Goal: Task Accomplishment & Management: Use online tool/utility

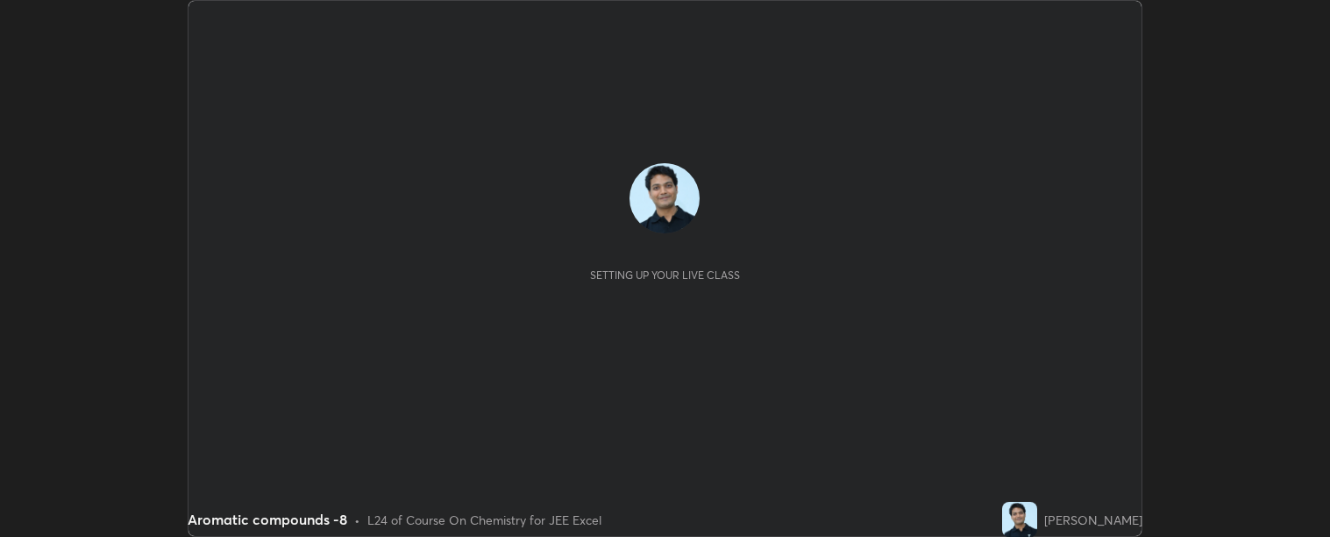
scroll to position [537, 1330]
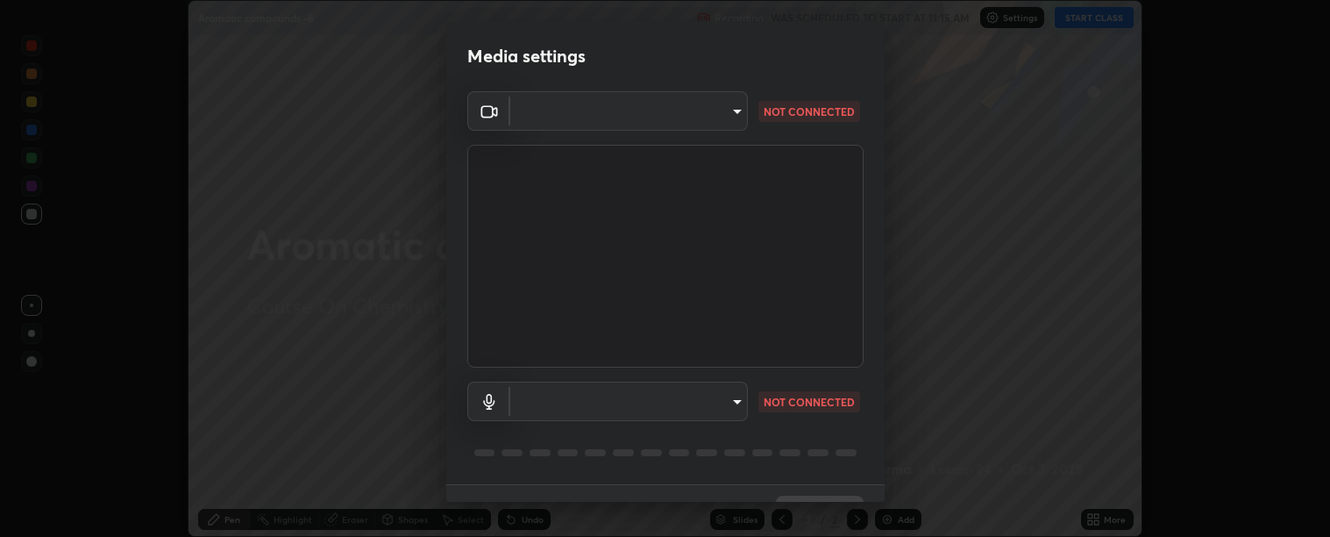
type input "c9a33e1444ed9087bfc9ccfea5ae3a7e5a20680e32ba827957683cb8217a83b8"
type input "communications"
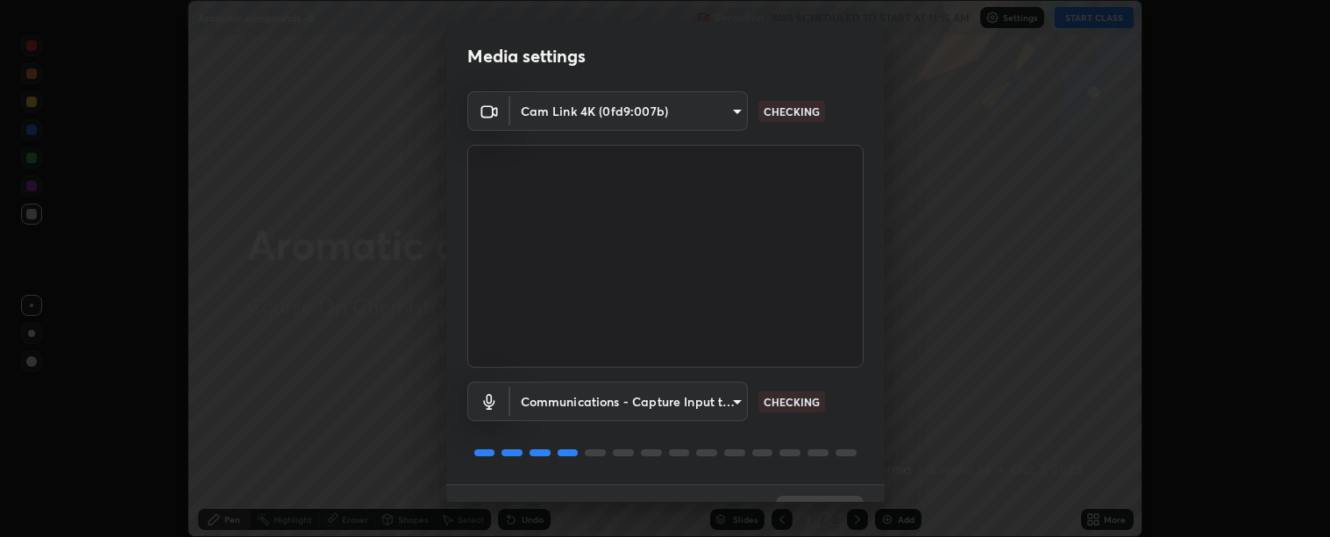
scroll to position [38, 0]
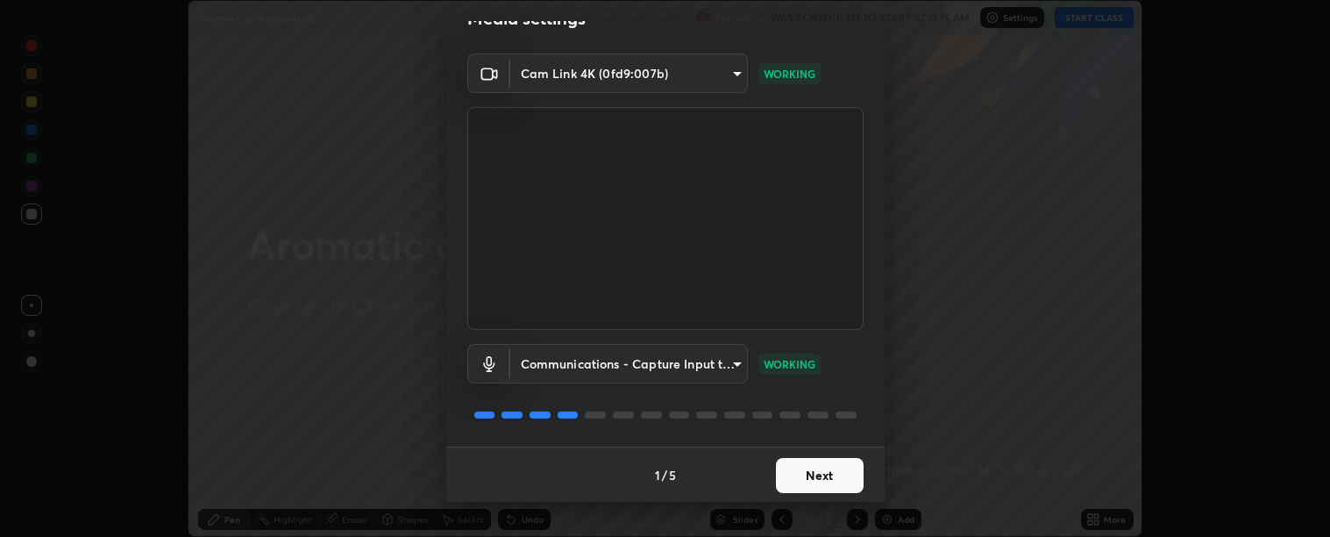
click at [817, 473] on button "Next" at bounding box center [820, 475] width 88 height 35
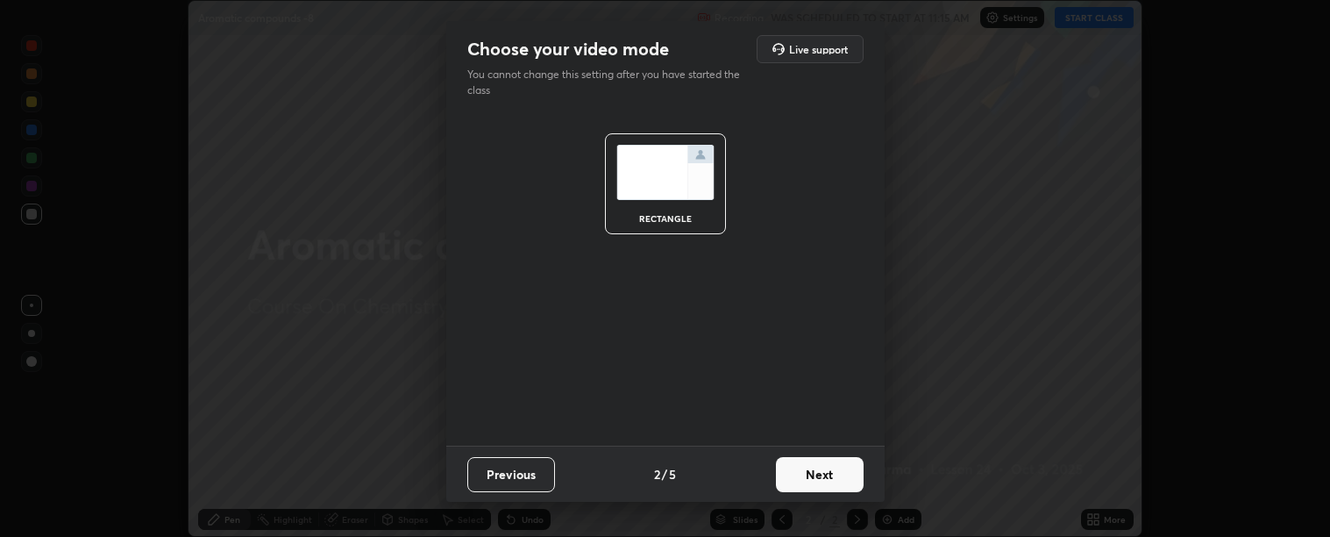
click at [825, 475] on button "Next" at bounding box center [820, 474] width 88 height 35
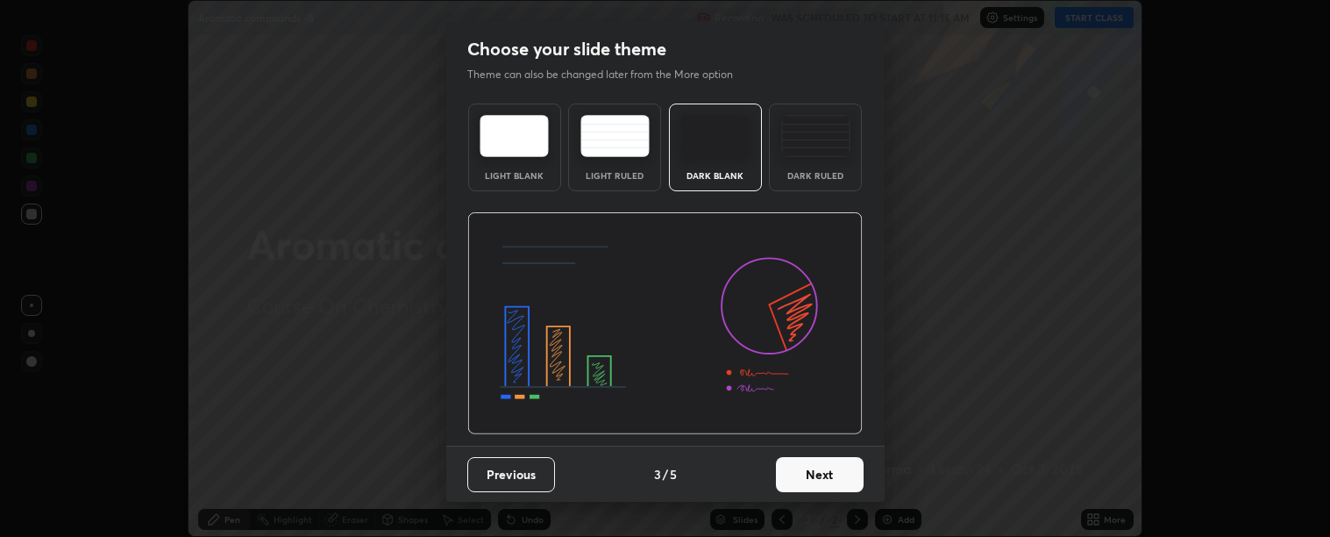
click at [824, 473] on button "Next" at bounding box center [820, 474] width 88 height 35
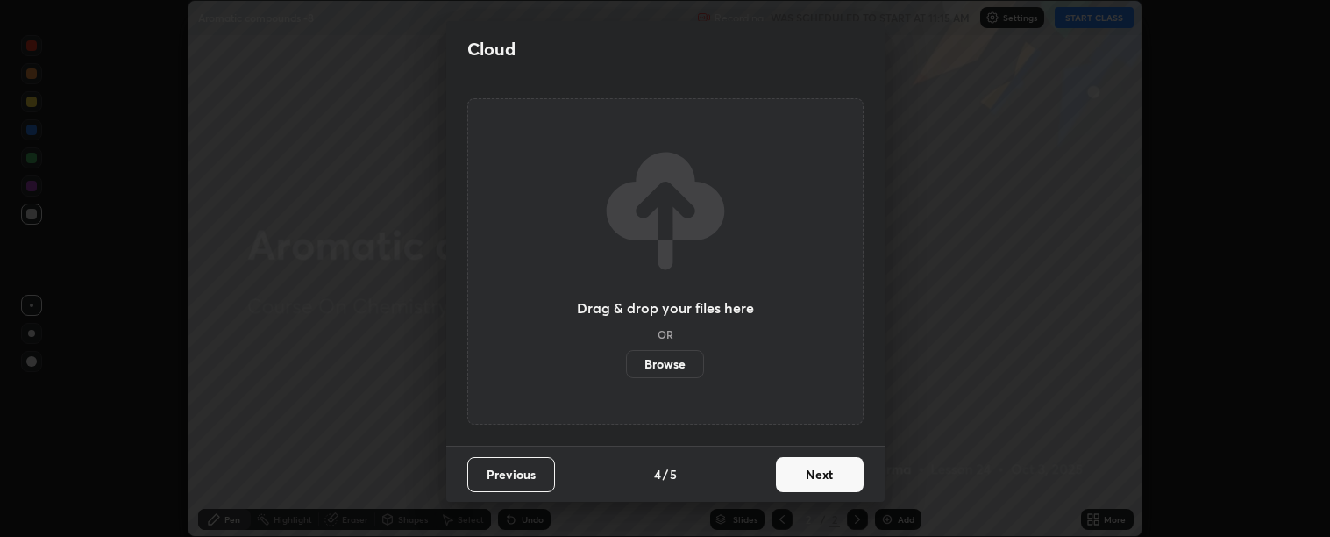
click at [821, 470] on button "Next" at bounding box center [820, 474] width 88 height 35
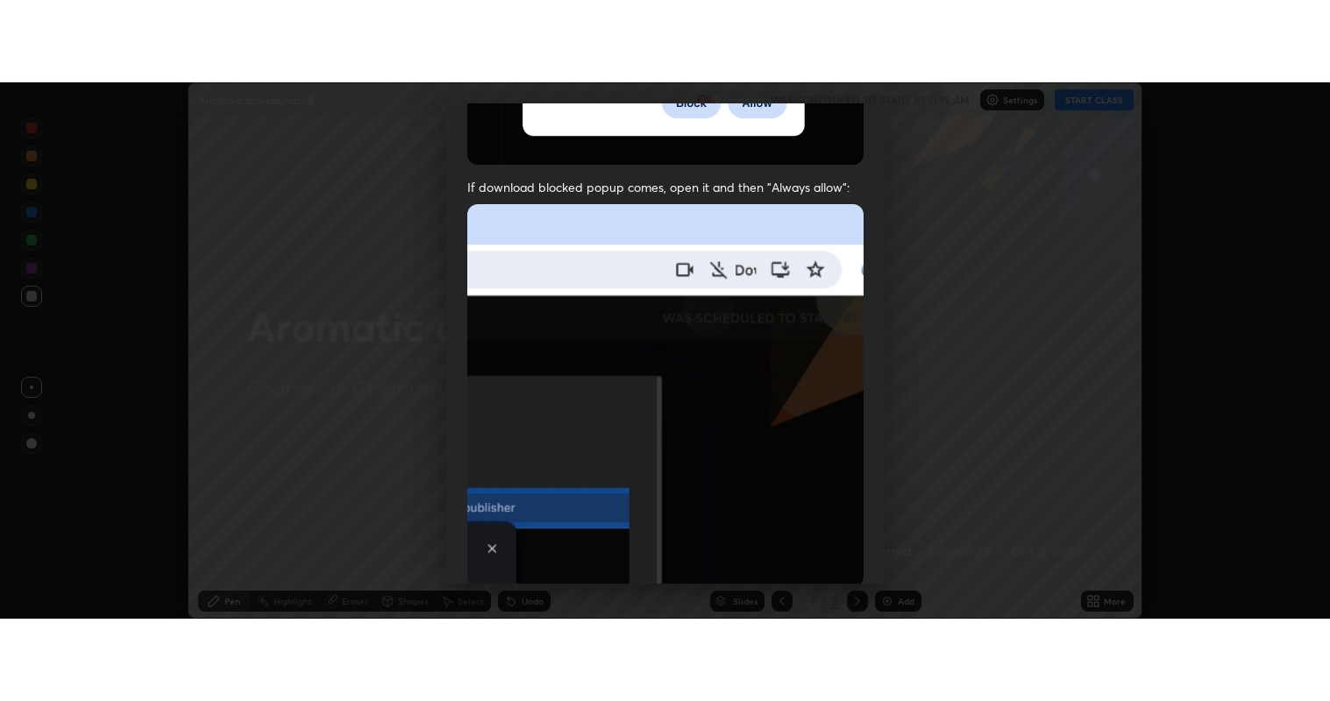
scroll to position [395, 0]
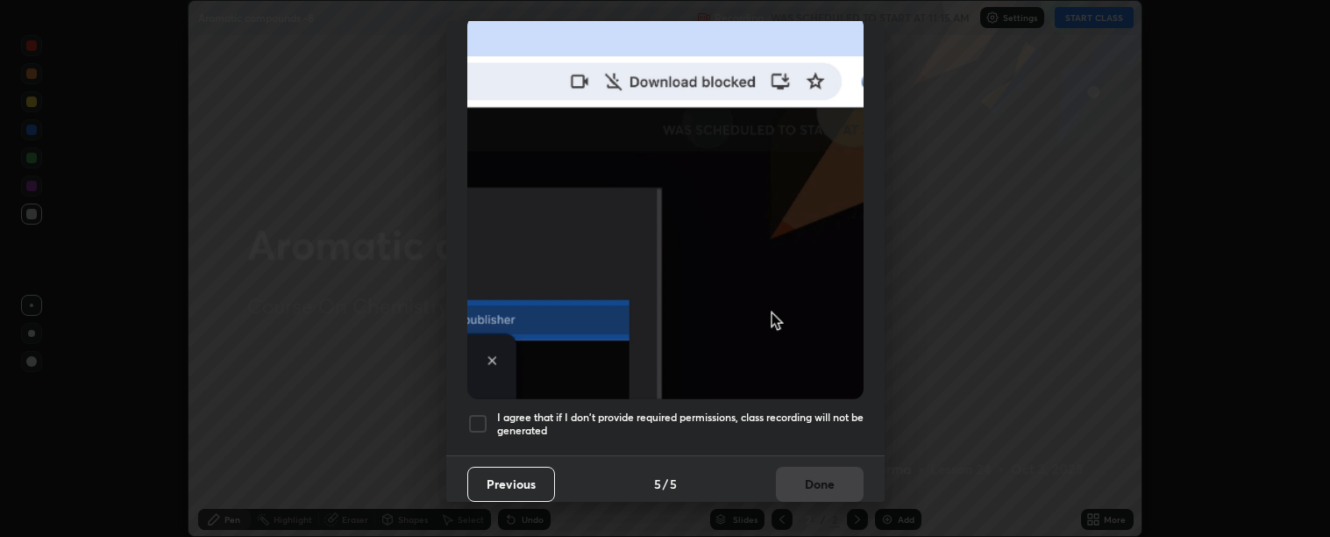
click at [480, 416] on div at bounding box center [477, 423] width 21 height 21
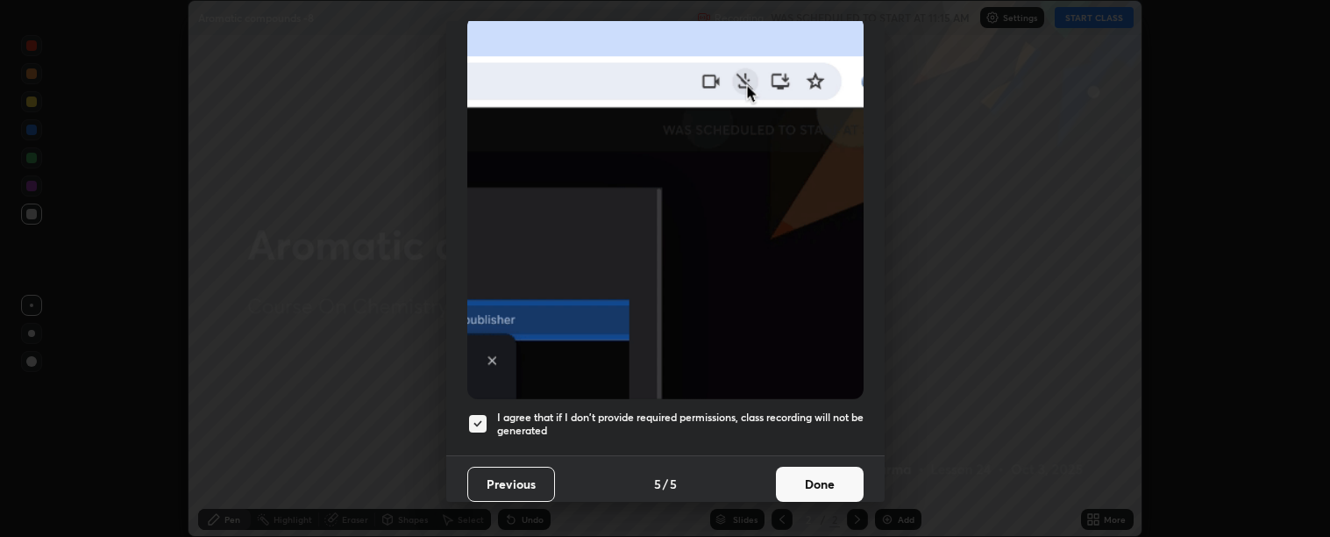
click at [826, 473] on button "Done" at bounding box center [820, 483] width 88 height 35
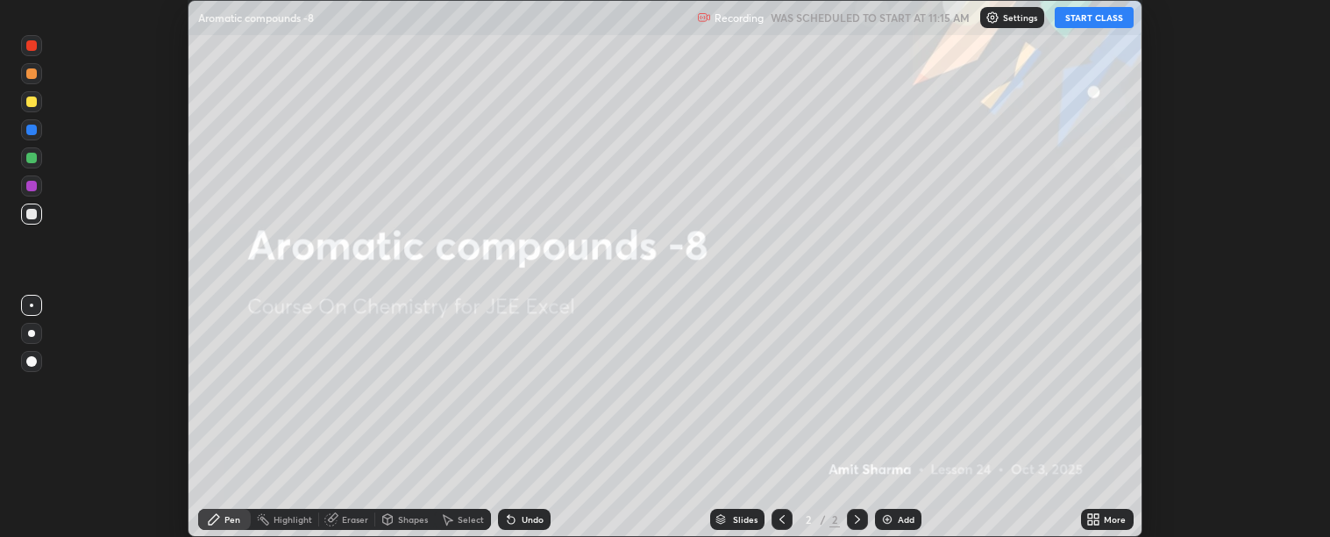
click at [1093, 20] on button "START CLASS" at bounding box center [1094, 17] width 79 height 21
click at [1098, 518] on icon at bounding box center [1093, 519] width 14 height 14
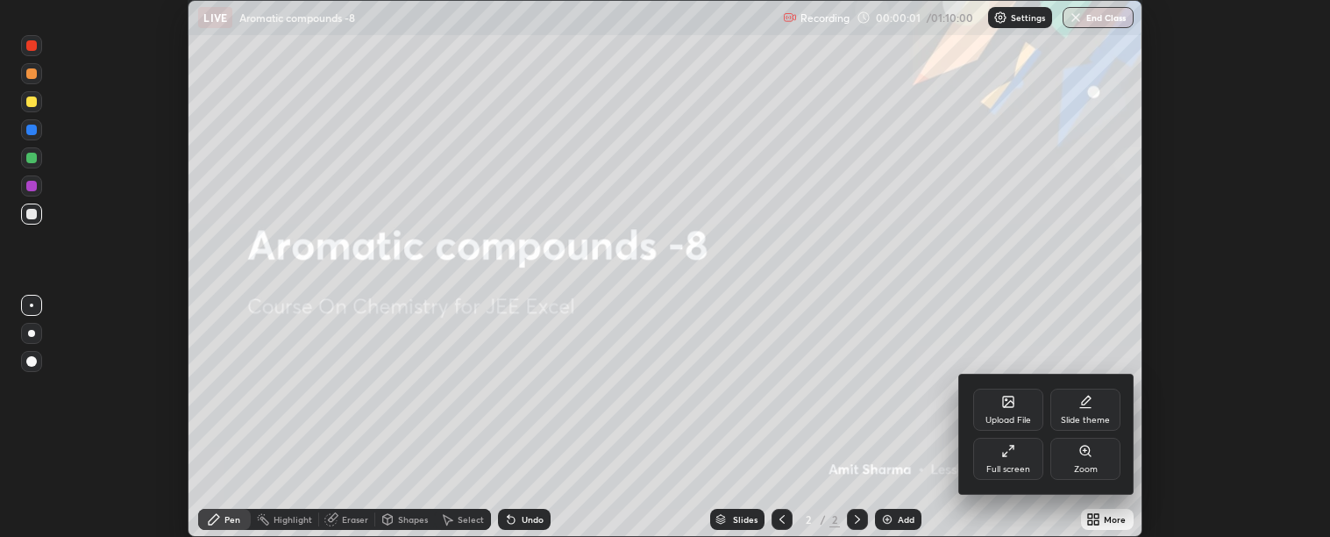
click at [1015, 456] on div "Full screen" at bounding box center [1008, 458] width 70 height 42
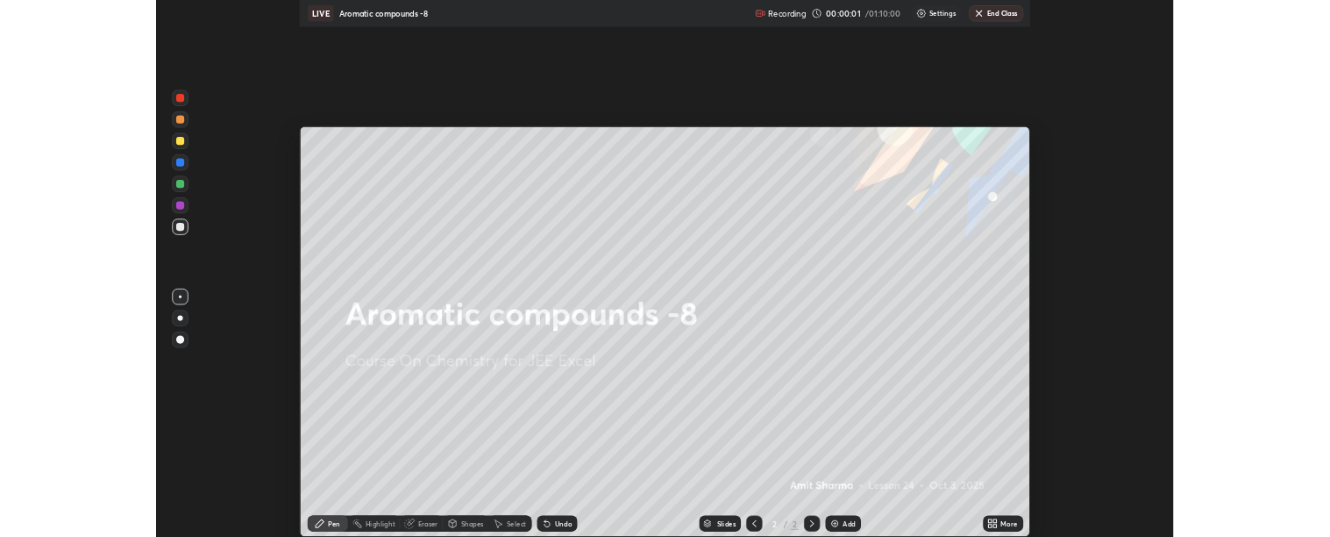
scroll to position [701, 1330]
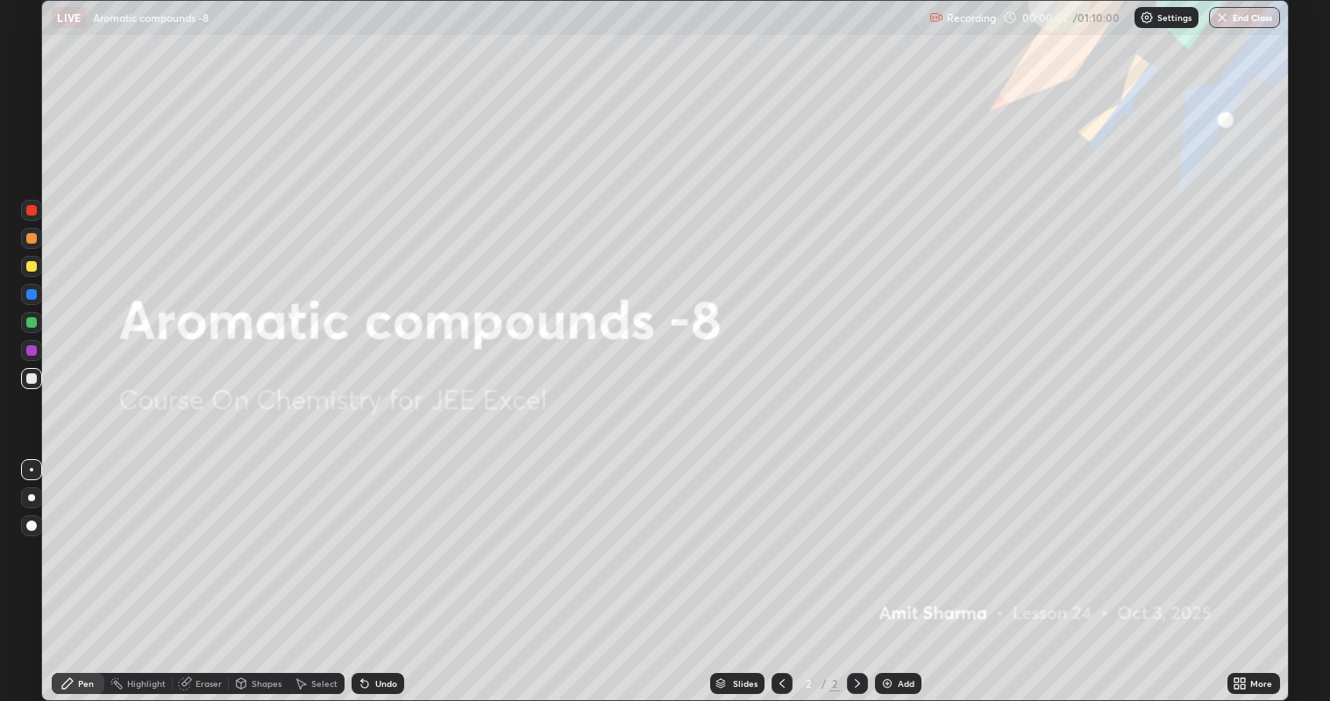
click at [904, 536] on div "Add" at bounding box center [906, 683] width 17 height 9
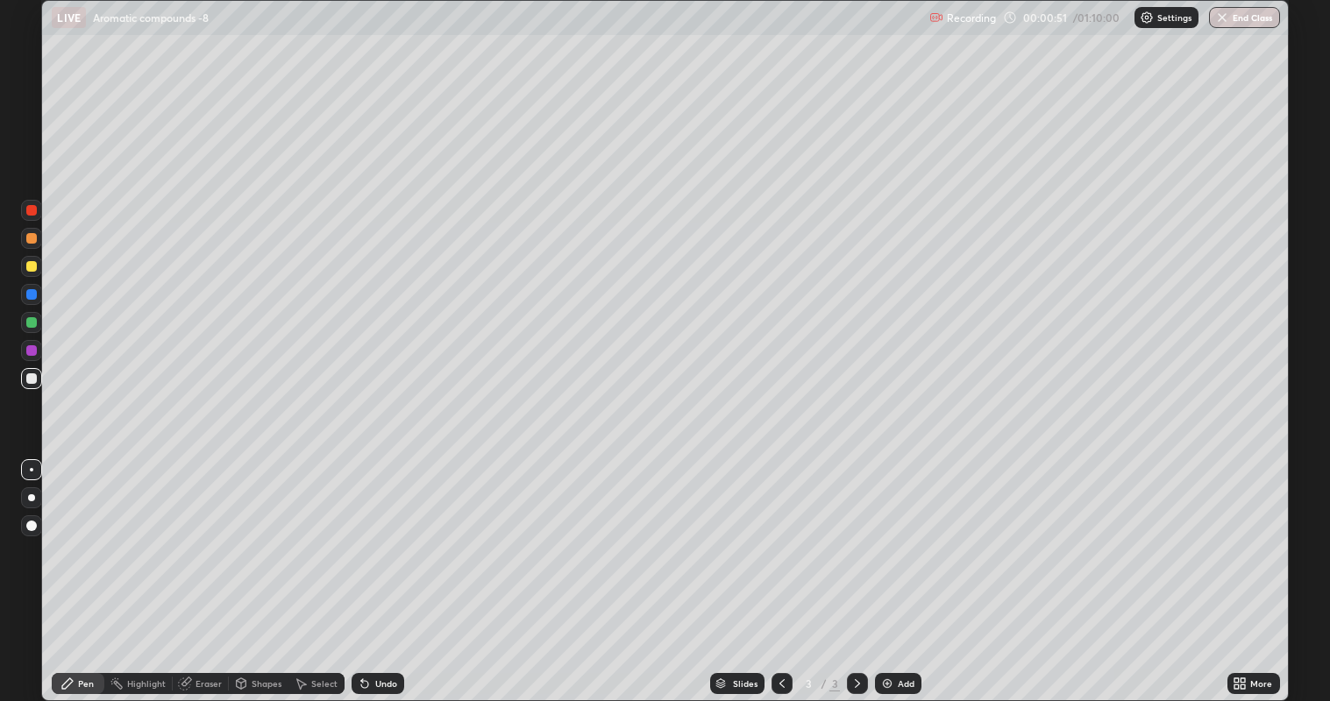
click at [34, 267] on div at bounding box center [31, 266] width 11 height 11
click at [34, 379] on div at bounding box center [31, 378] width 11 height 11
click at [378, 536] on div "Undo" at bounding box center [378, 683] width 53 height 21
click at [379, 536] on div "Undo" at bounding box center [378, 683] width 53 height 21
click at [385, 536] on div "Undo" at bounding box center [386, 683] width 22 height 9
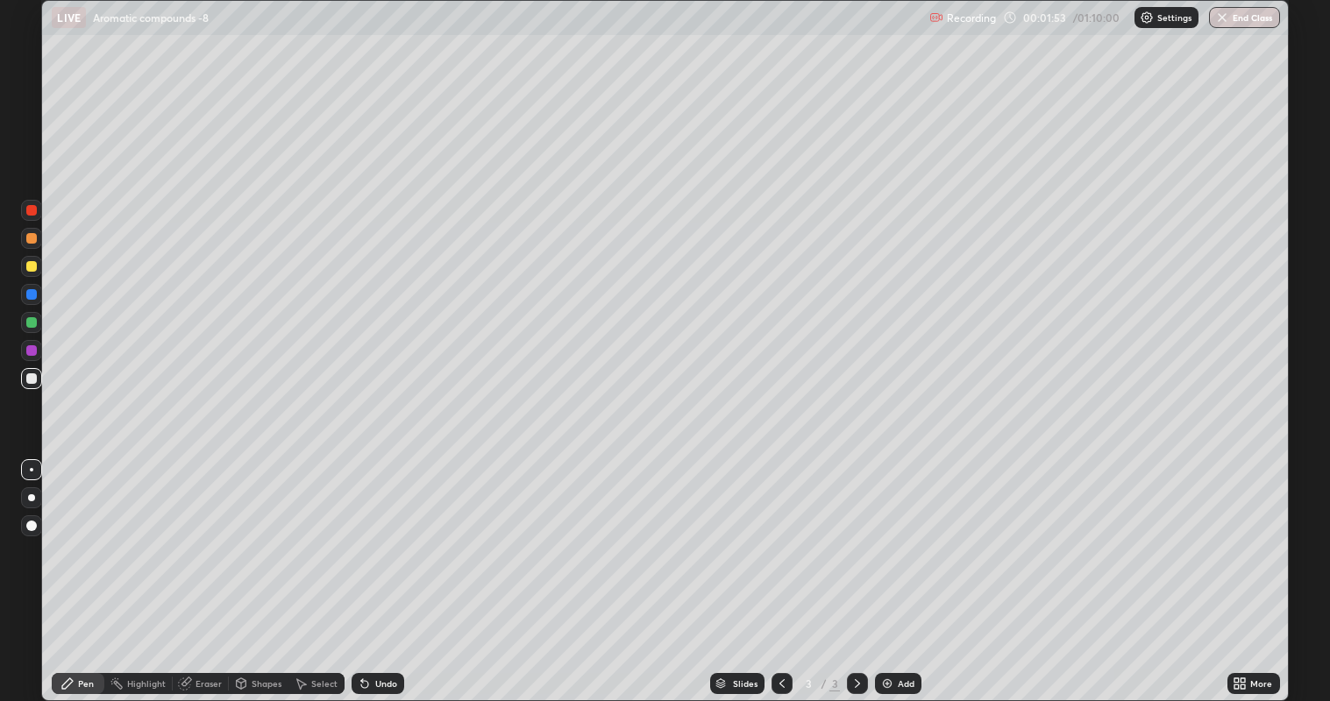
click at [212, 536] on div "Eraser" at bounding box center [208, 683] width 26 height 9
click at [98, 536] on div "Pen" at bounding box center [78, 683] width 53 height 21
click at [204, 536] on div "Eraser" at bounding box center [208, 683] width 26 height 9
click at [93, 536] on div "Pen" at bounding box center [86, 683] width 16 height 9
click at [892, 536] on img at bounding box center [887, 684] width 14 height 14
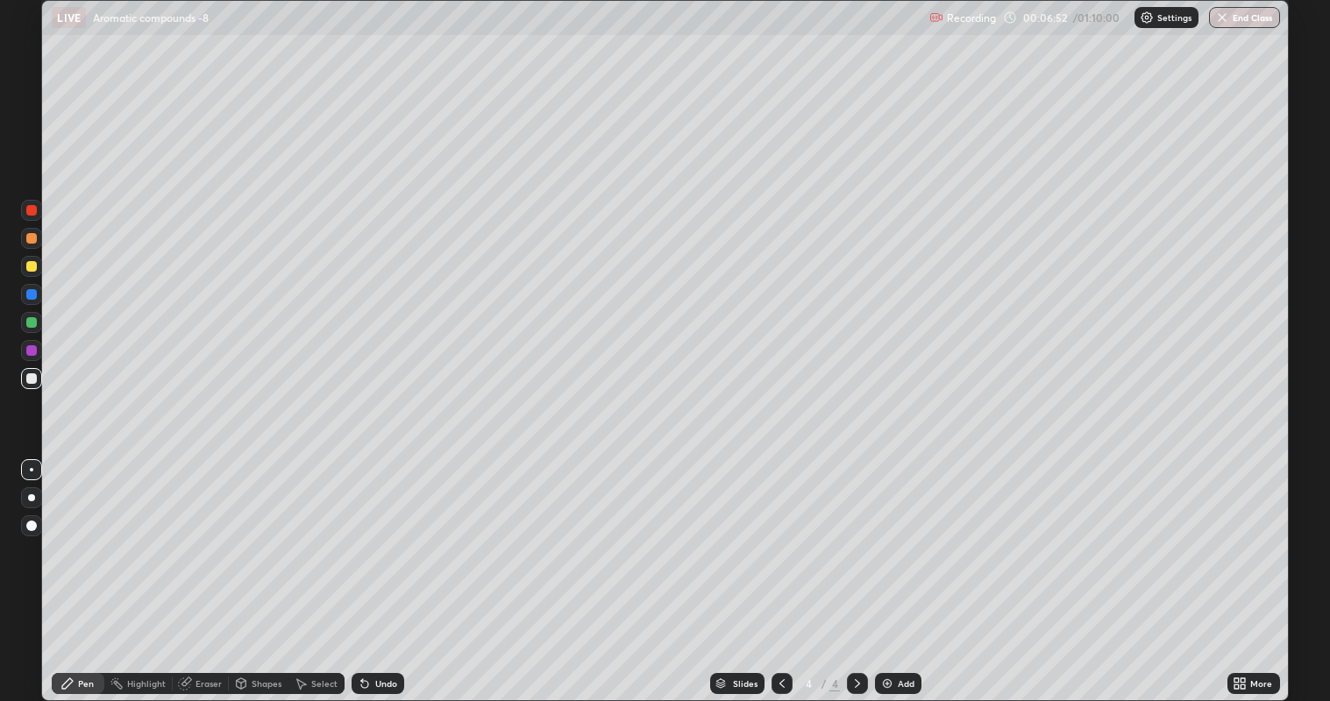
click at [33, 267] on div at bounding box center [31, 266] width 11 height 11
click at [209, 536] on div "Eraser" at bounding box center [208, 683] width 26 height 9
click at [86, 536] on div "Pen" at bounding box center [78, 683] width 53 height 21
click at [32, 379] on div at bounding box center [31, 378] width 11 height 11
click at [31, 322] on div at bounding box center [31, 322] width 11 height 11
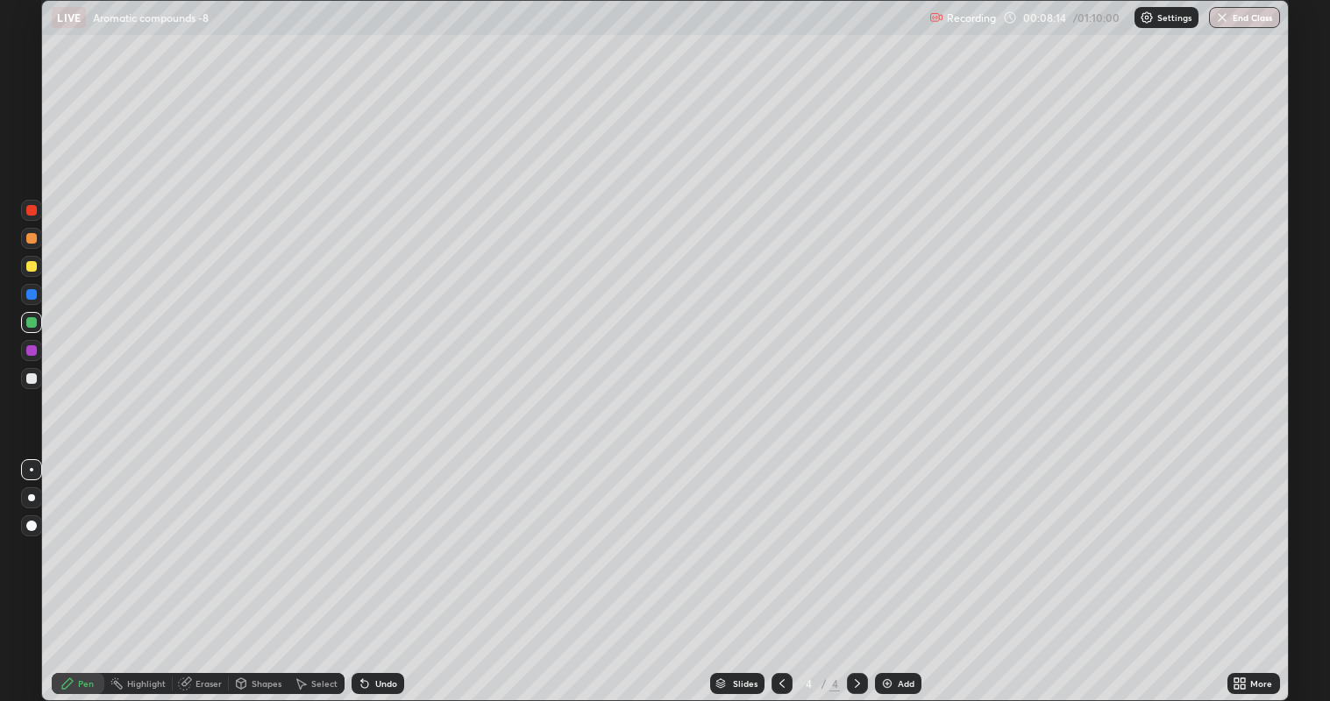
click at [35, 379] on div at bounding box center [31, 378] width 11 height 11
click at [892, 536] on img at bounding box center [887, 684] width 14 height 14
click at [33, 324] on div at bounding box center [31, 322] width 11 height 11
click at [33, 380] on div at bounding box center [31, 378] width 11 height 11
click at [32, 324] on div at bounding box center [31, 322] width 11 height 11
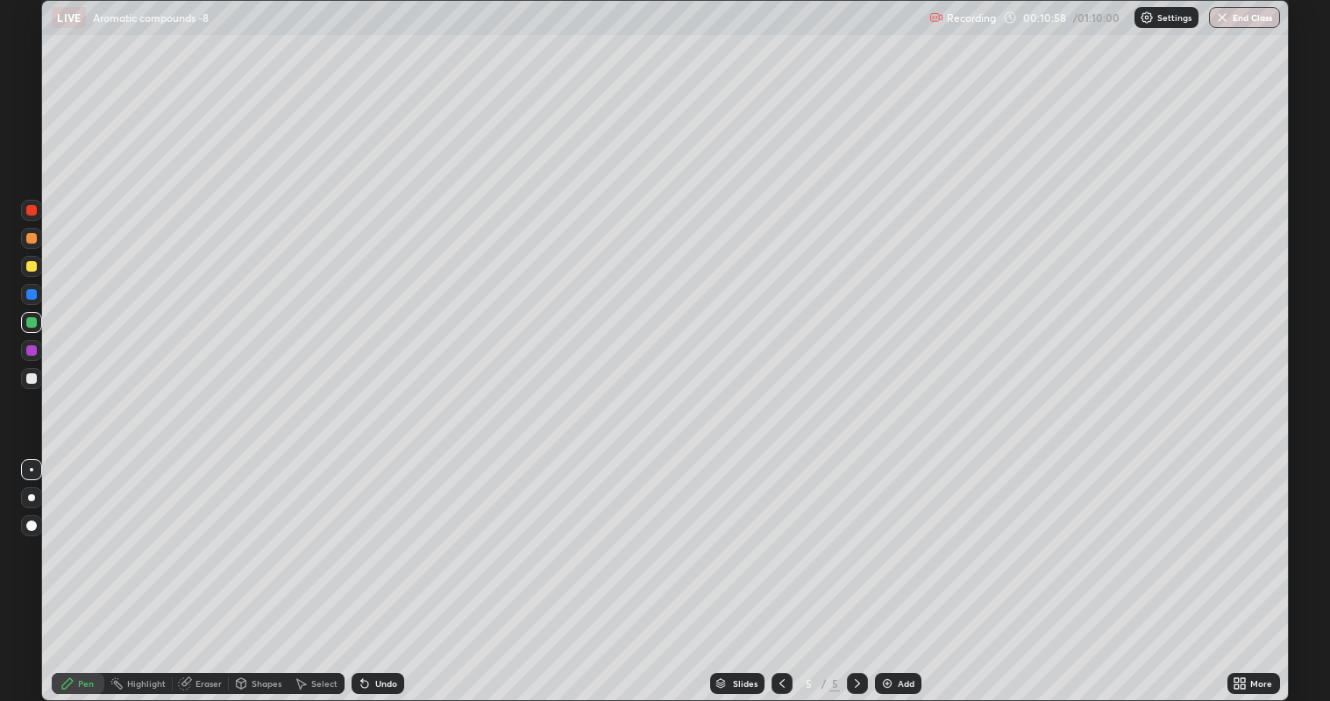
click at [35, 380] on div at bounding box center [31, 378] width 11 height 11
click at [32, 352] on div at bounding box center [31, 350] width 11 height 11
click at [33, 323] on div at bounding box center [31, 322] width 11 height 11
click at [29, 381] on div at bounding box center [31, 378] width 11 height 11
click at [30, 352] on div at bounding box center [31, 350] width 11 height 11
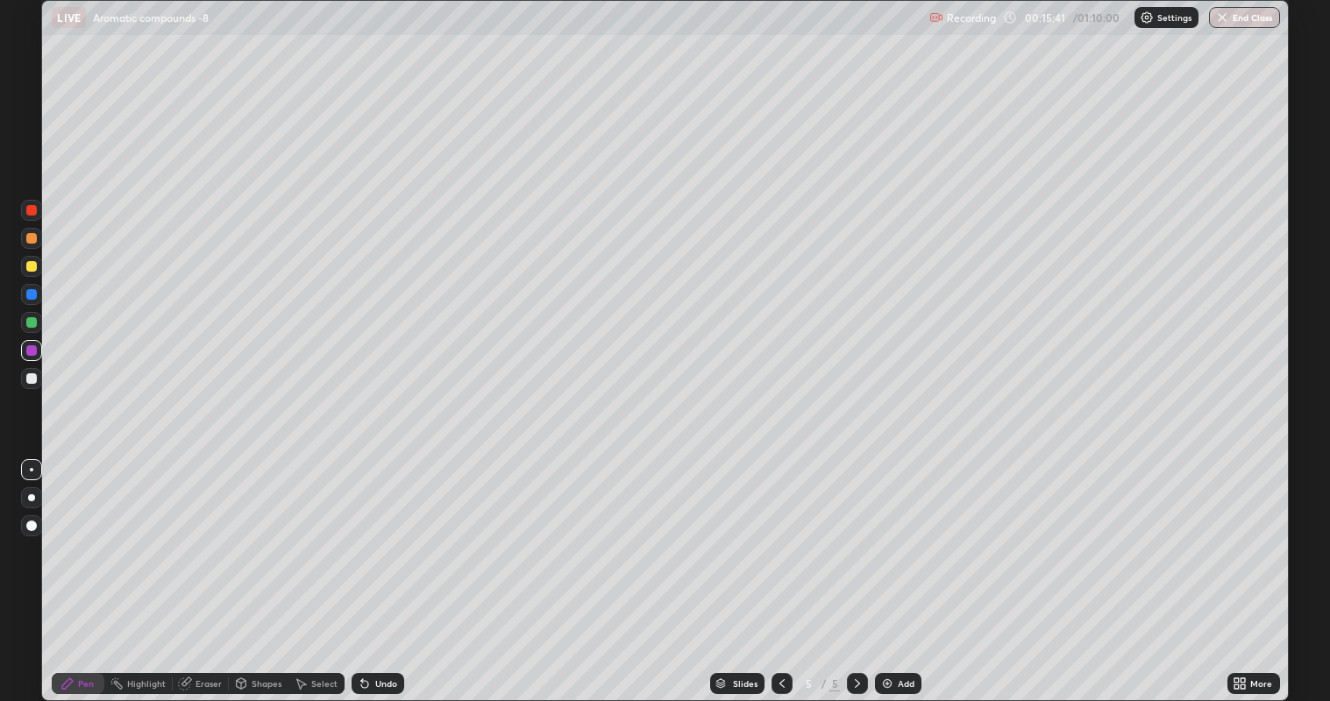
click at [31, 382] on div at bounding box center [31, 378] width 11 height 11
click at [773, 536] on div at bounding box center [781, 683] width 21 height 21
click at [854, 536] on icon at bounding box center [857, 684] width 14 height 14
click at [887, 536] on img at bounding box center [887, 684] width 14 height 14
click at [32, 266] on div at bounding box center [31, 266] width 11 height 11
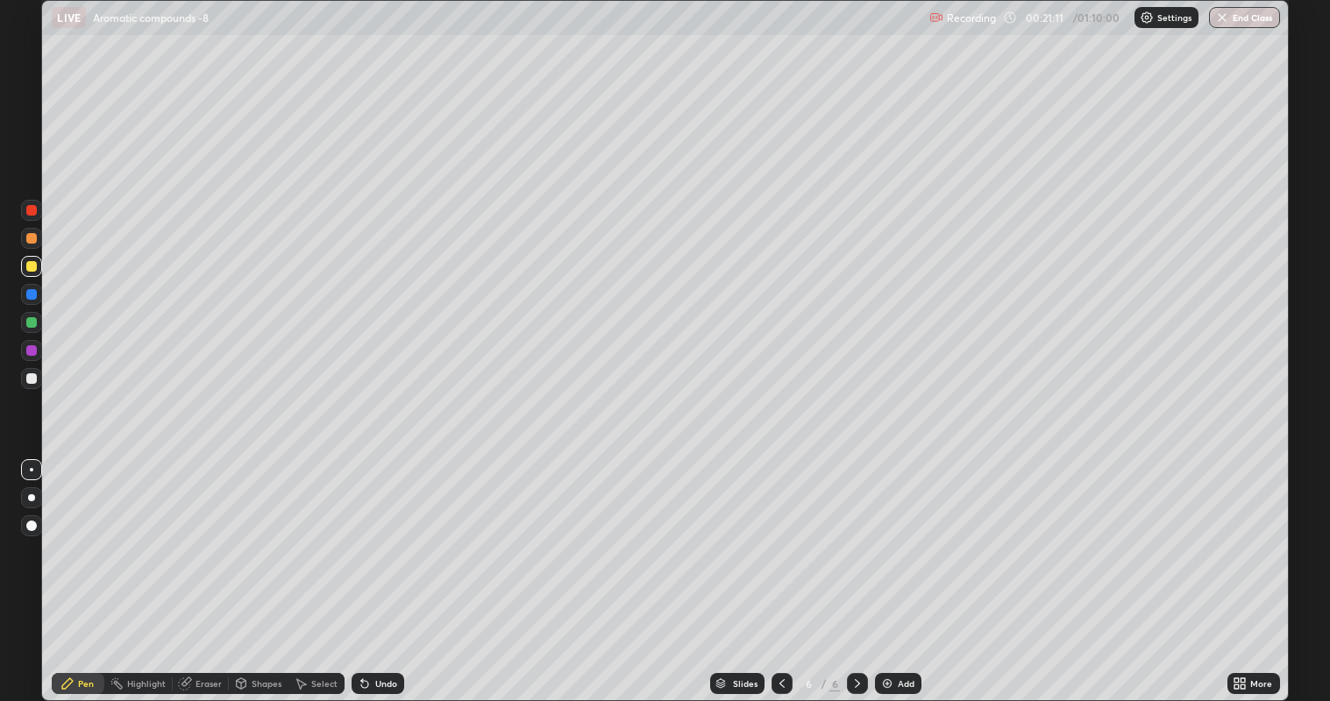
click at [33, 380] on div at bounding box center [31, 378] width 11 height 11
click at [30, 266] on div at bounding box center [31, 266] width 11 height 11
click at [32, 376] on div at bounding box center [31, 378] width 11 height 11
click at [787, 536] on icon at bounding box center [782, 684] width 14 height 14
click at [863, 536] on icon at bounding box center [857, 684] width 14 height 14
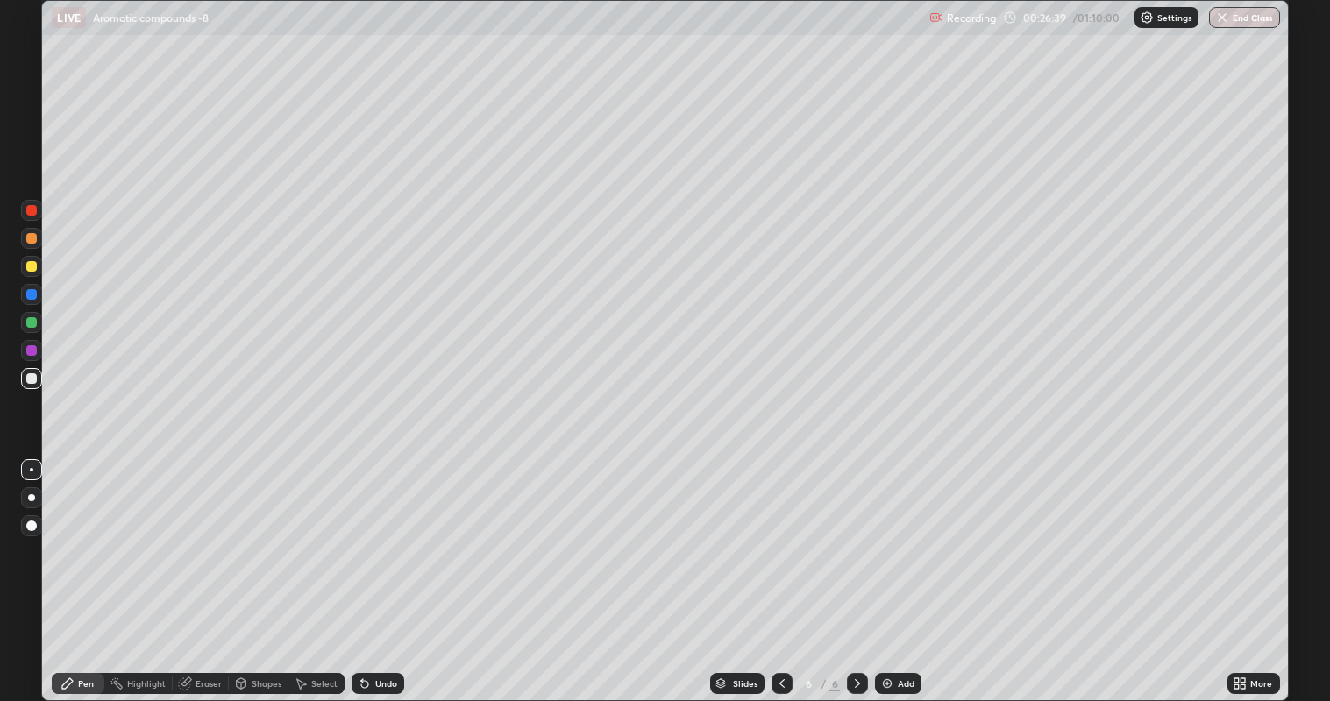
click at [885, 536] on img at bounding box center [887, 684] width 14 height 14
click at [36, 267] on div at bounding box center [31, 266] width 11 height 11
click at [35, 377] on div at bounding box center [31, 378] width 11 height 11
click at [203, 536] on div "Eraser" at bounding box center [208, 683] width 26 height 9
click at [83, 536] on div "Pen" at bounding box center [78, 683] width 53 height 21
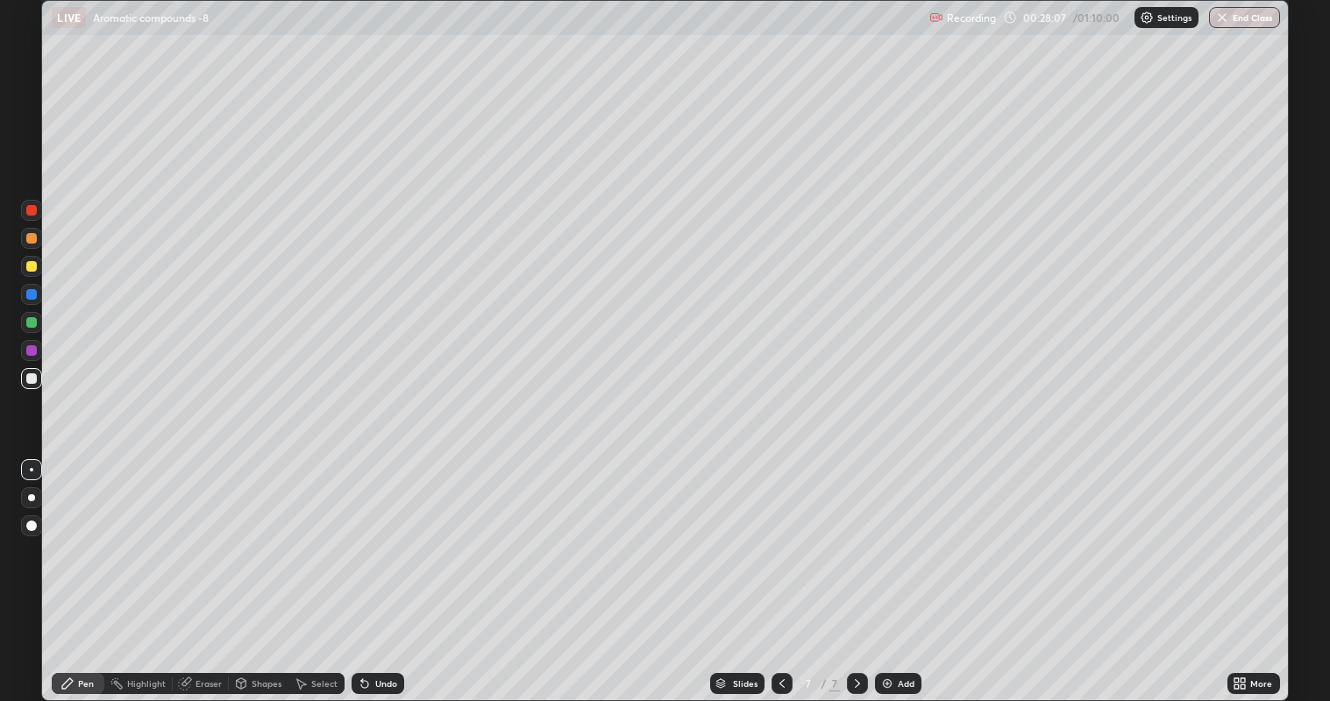
click at [32, 320] on div at bounding box center [31, 322] width 11 height 11
click at [31, 379] on div at bounding box center [31, 378] width 11 height 11
click at [383, 536] on div "Undo" at bounding box center [386, 683] width 22 height 9
click at [381, 536] on div "Undo" at bounding box center [386, 683] width 22 height 9
click at [199, 536] on div "Eraser" at bounding box center [208, 683] width 26 height 9
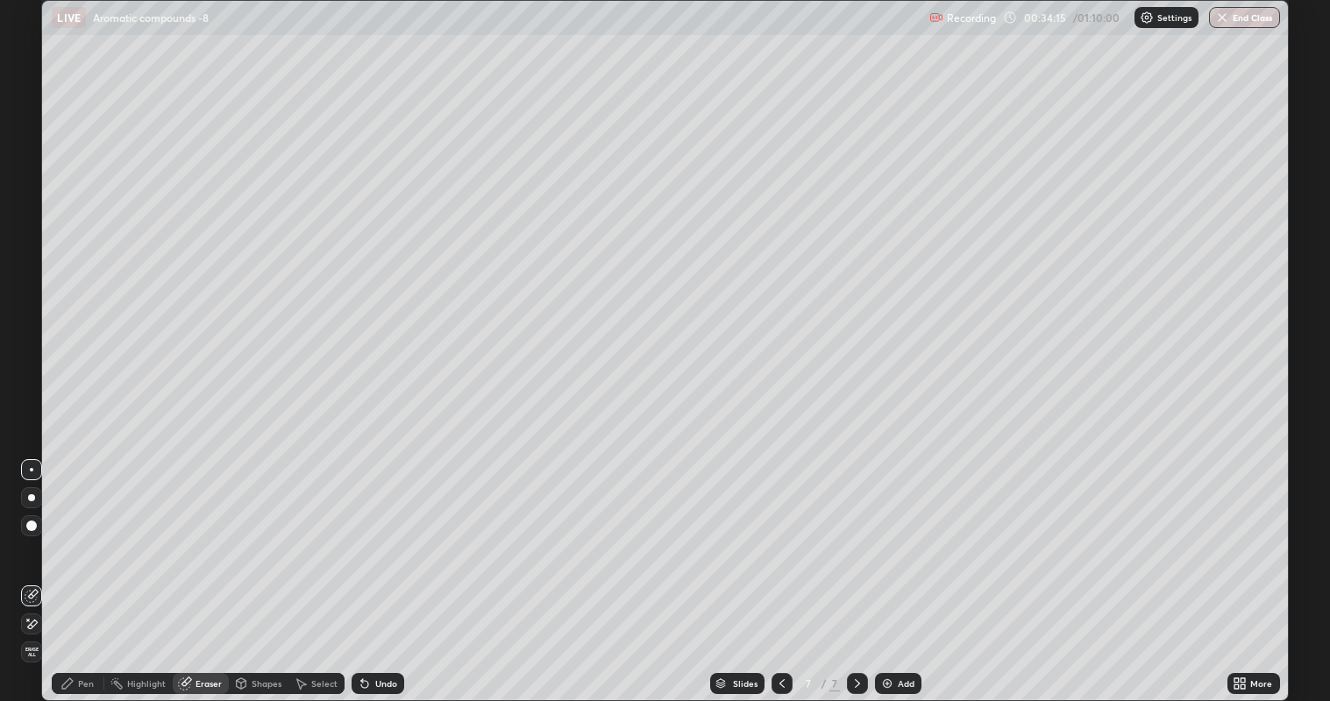
click at [93, 536] on div "Pen" at bounding box center [86, 683] width 16 height 9
click at [33, 320] on div at bounding box center [31, 322] width 11 height 11
click at [907, 536] on div "Add" at bounding box center [898, 683] width 46 height 21
click at [33, 265] on div at bounding box center [31, 266] width 11 height 11
click at [30, 379] on div at bounding box center [31, 378] width 11 height 11
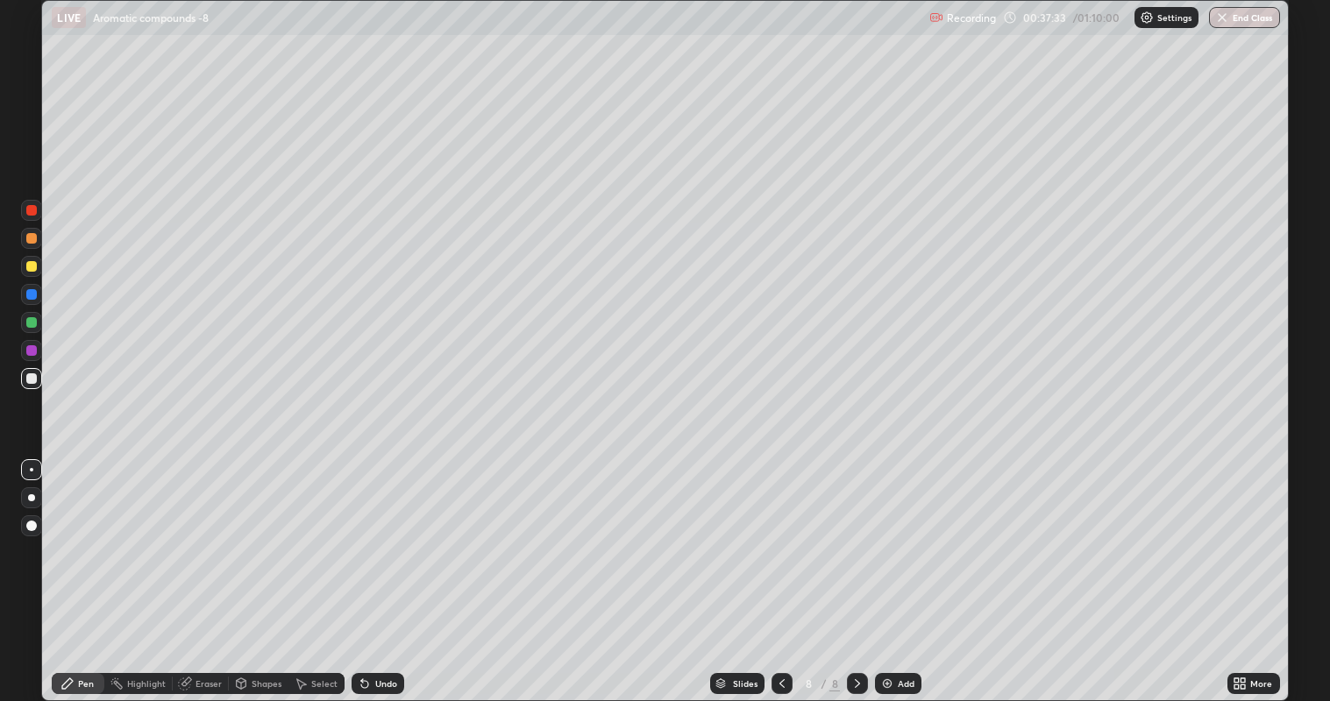
click at [29, 349] on div at bounding box center [31, 350] width 11 height 11
click at [27, 374] on div at bounding box center [31, 378] width 11 height 11
click at [892, 536] on div "Add" at bounding box center [898, 683] width 46 height 21
click at [33, 265] on div at bounding box center [31, 266] width 11 height 11
click at [31, 381] on div at bounding box center [31, 378] width 11 height 11
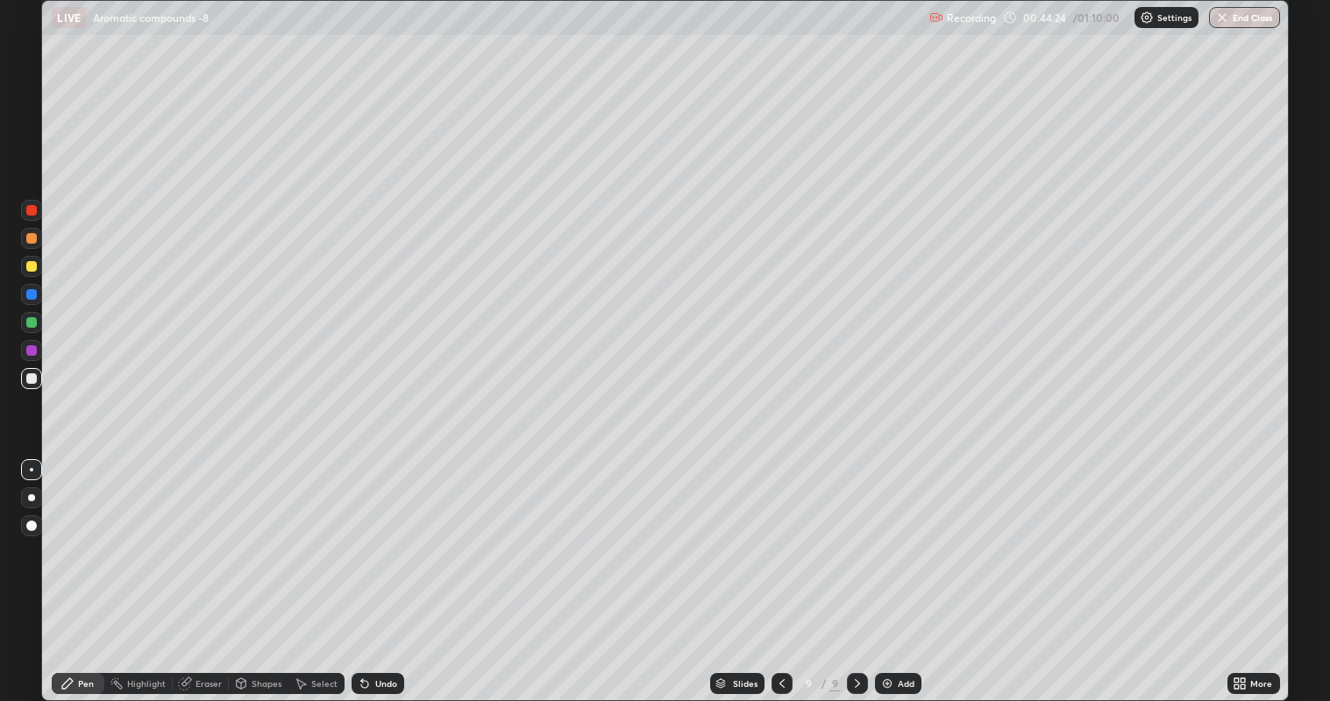
click at [206, 536] on div "Eraser" at bounding box center [208, 683] width 26 height 9
click at [94, 536] on div "Pen" at bounding box center [86, 683] width 16 height 9
click at [34, 322] on div at bounding box center [31, 322] width 11 height 11
click at [36, 377] on div at bounding box center [31, 378] width 11 height 11
click at [32, 295] on div at bounding box center [31, 294] width 11 height 11
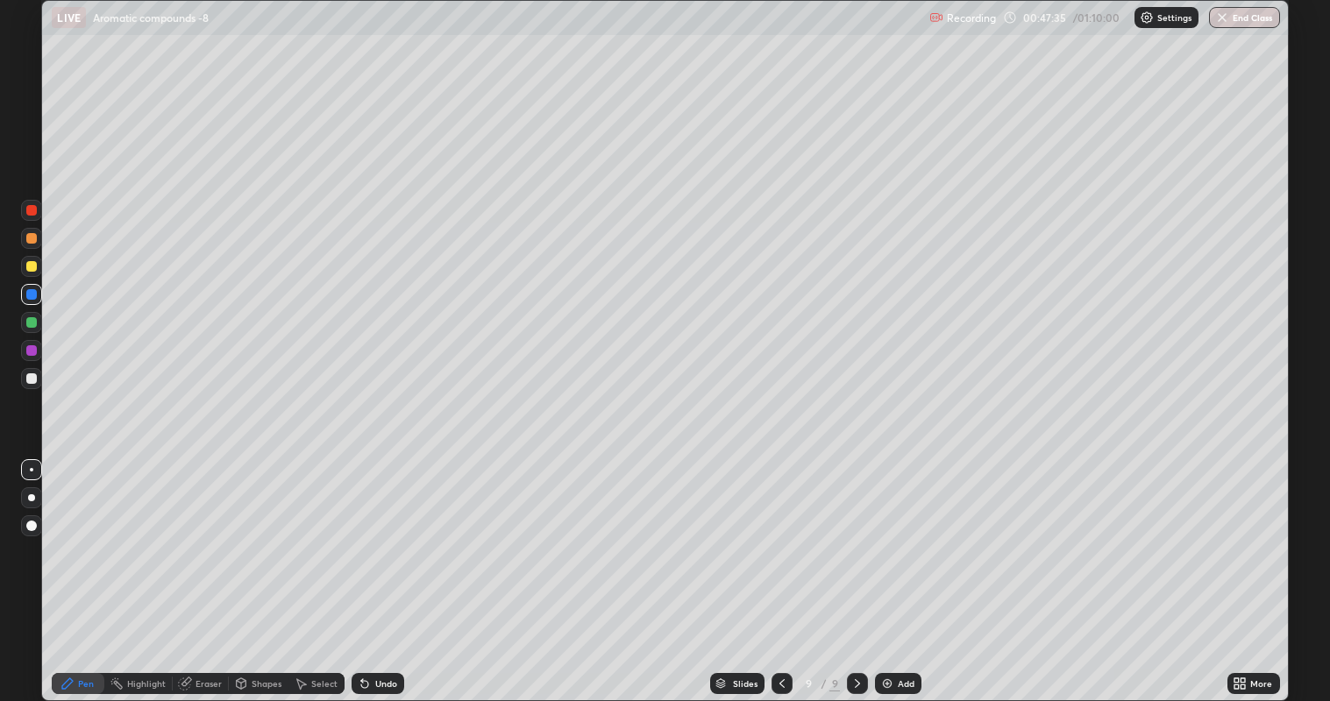
click at [32, 378] on div at bounding box center [31, 378] width 11 height 11
click at [368, 536] on icon at bounding box center [365, 684] width 14 height 14
click at [887, 536] on img at bounding box center [887, 684] width 14 height 14
click at [33, 270] on div at bounding box center [31, 266] width 11 height 11
click at [31, 377] on div at bounding box center [31, 378] width 11 height 11
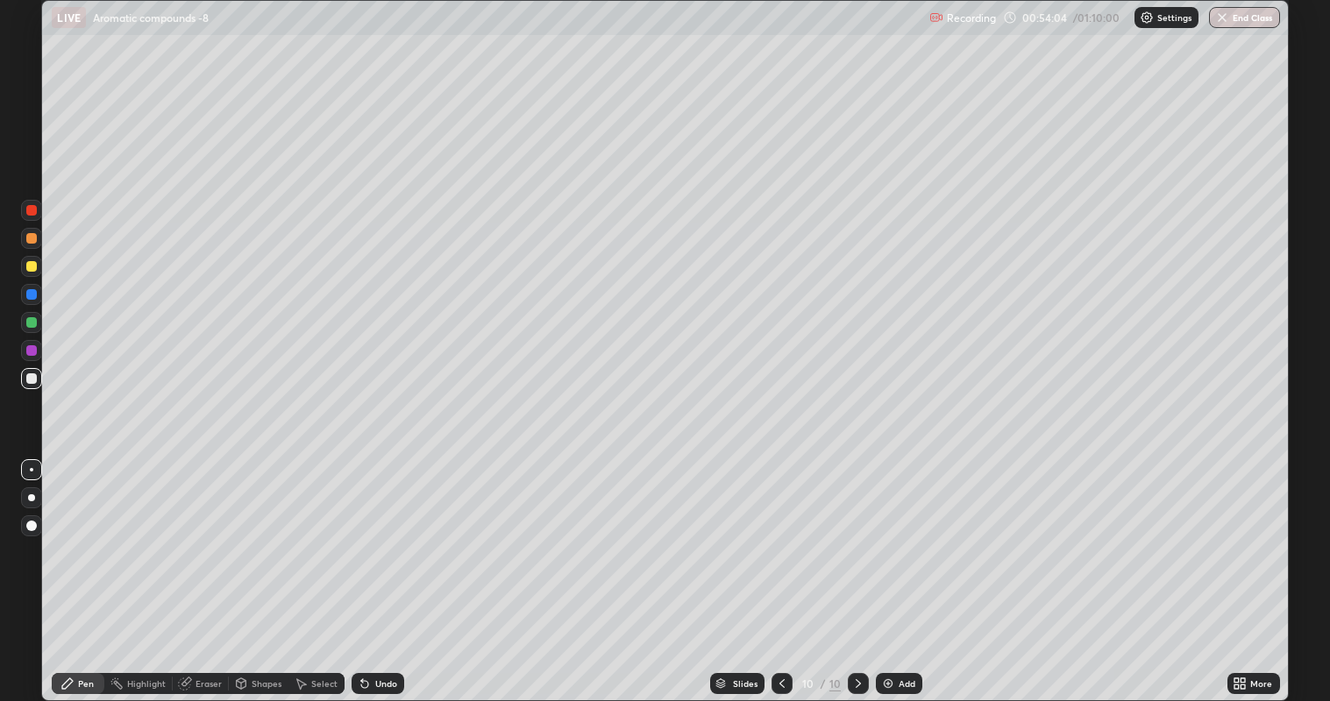
click at [388, 536] on div "Undo" at bounding box center [378, 683] width 53 height 21
click at [889, 536] on img at bounding box center [888, 684] width 14 height 14
click at [32, 322] on div at bounding box center [31, 322] width 11 height 11
click at [31, 379] on div at bounding box center [31, 378] width 11 height 11
click at [32, 322] on div at bounding box center [31, 322] width 11 height 11
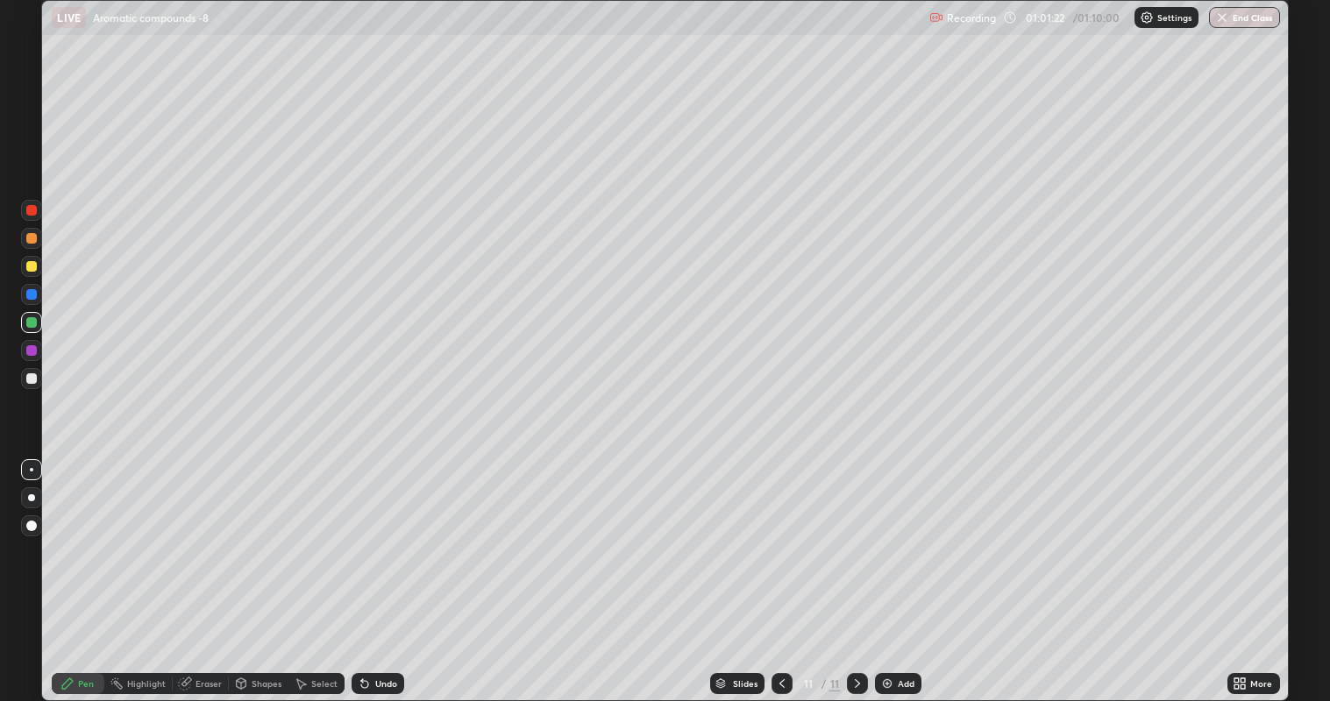
click at [35, 375] on div at bounding box center [31, 378] width 11 height 11
click at [31, 351] on div at bounding box center [31, 350] width 11 height 11
click at [29, 376] on div at bounding box center [31, 378] width 11 height 11
click at [378, 536] on div "Undo" at bounding box center [378, 683] width 53 height 21
click at [34, 322] on div at bounding box center [31, 322] width 11 height 11
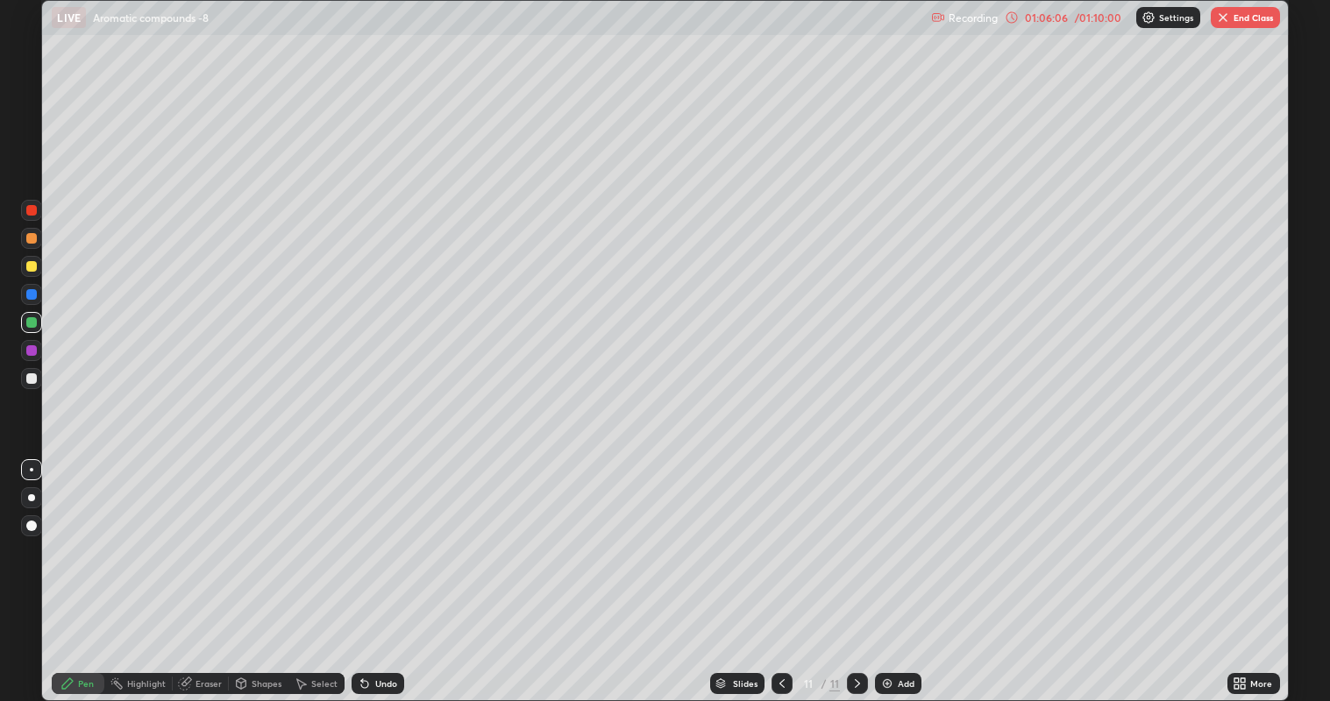
click at [888, 536] on img at bounding box center [887, 684] width 14 height 14
click at [786, 536] on icon at bounding box center [782, 684] width 14 height 14
click at [773, 536] on div at bounding box center [781, 683] width 21 height 21
click at [851, 536] on icon at bounding box center [857, 684] width 14 height 14
click at [850, 536] on icon at bounding box center [857, 684] width 14 height 14
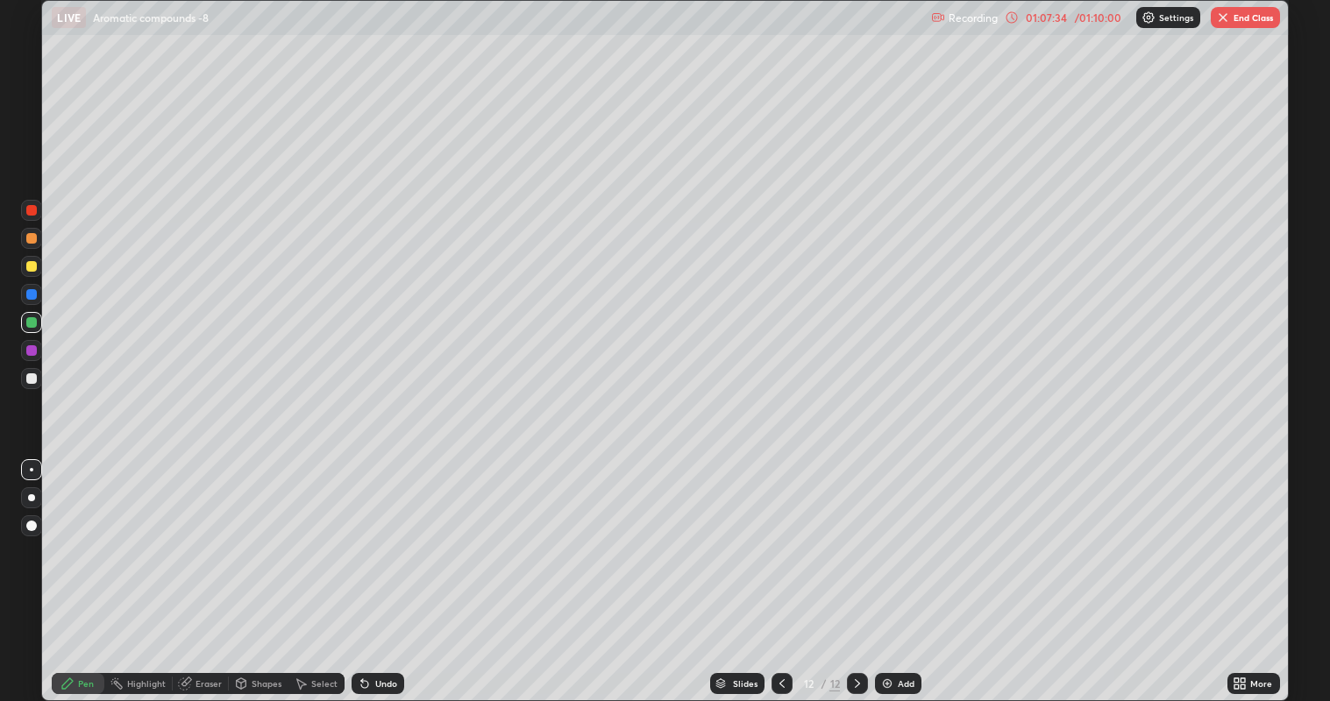
click at [775, 536] on icon at bounding box center [782, 684] width 14 height 14
click at [863, 536] on icon at bounding box center [857, 684] width 14 height 14
click at [885, 536] on img at bounding box center [887, 684] width 14 height 14
click at [32, 378] on div at bounding box center [31, 378] width 11 height 11
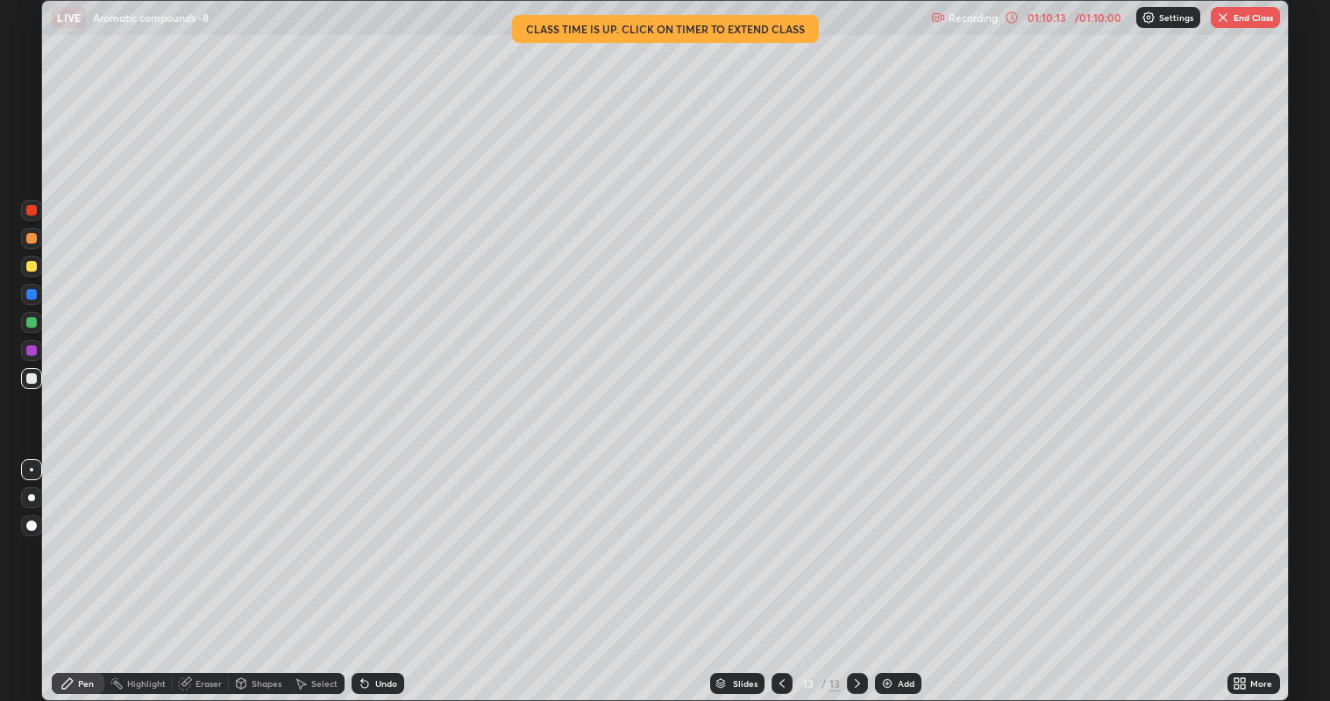
click at [384, 536] on div "Undo" at bounding box center [386, 683] width 22 height 9
click at [383, 536] on div "Undo" at bounding box center [386, 683] width 22 height 9
click at [395, 536] on div "Undo" at bounding box center [375, 683] width 60 height 35
click at [394, 536] on div "Undo" at bounding box center [378, 683] width 53 height 21
click at [395, 536] on div "Undo" at bounding box center [378, 683] width 53 height 21
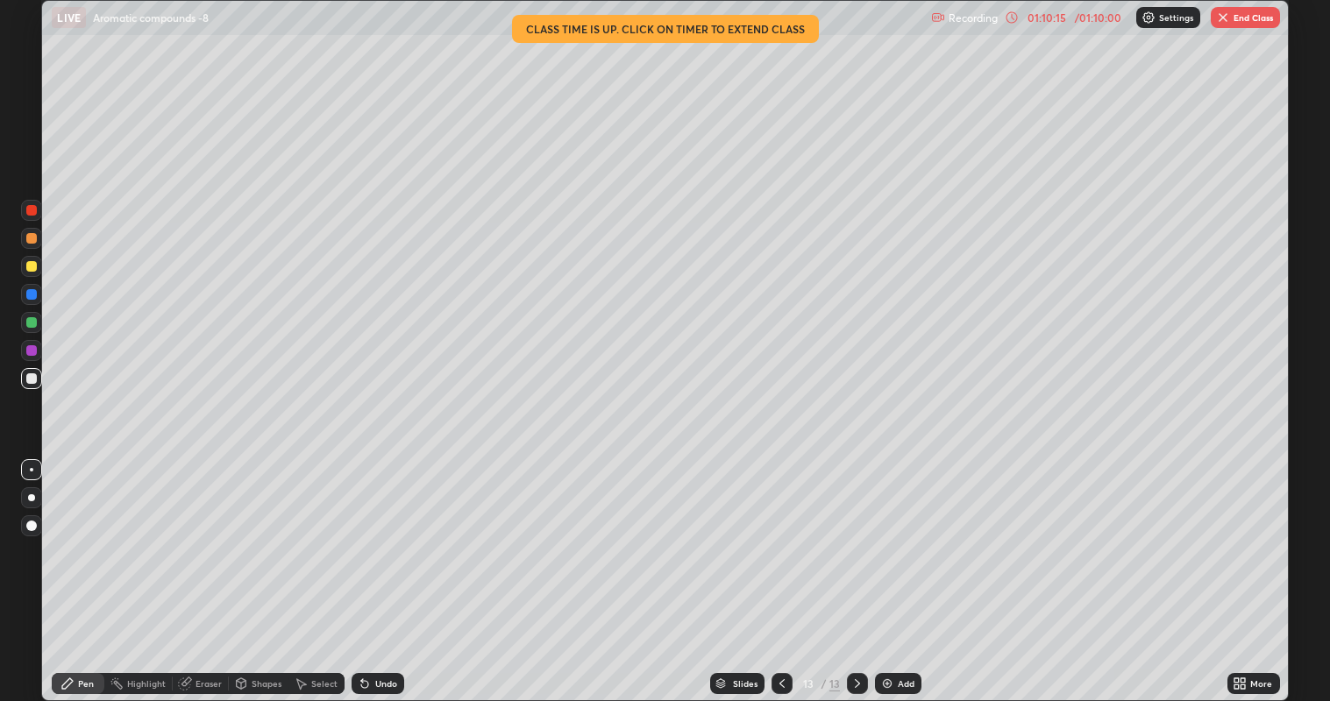
click at [395, 536] on div "Undo" at bounding box center [378, 683] width 53 height 21
click at [398, 536] on div "Undo" at bounding box center [378, 683] width 53 height 21
click at [1251, 18] on button "End Class" at bounding box center [1245, 17] width 69 height 21
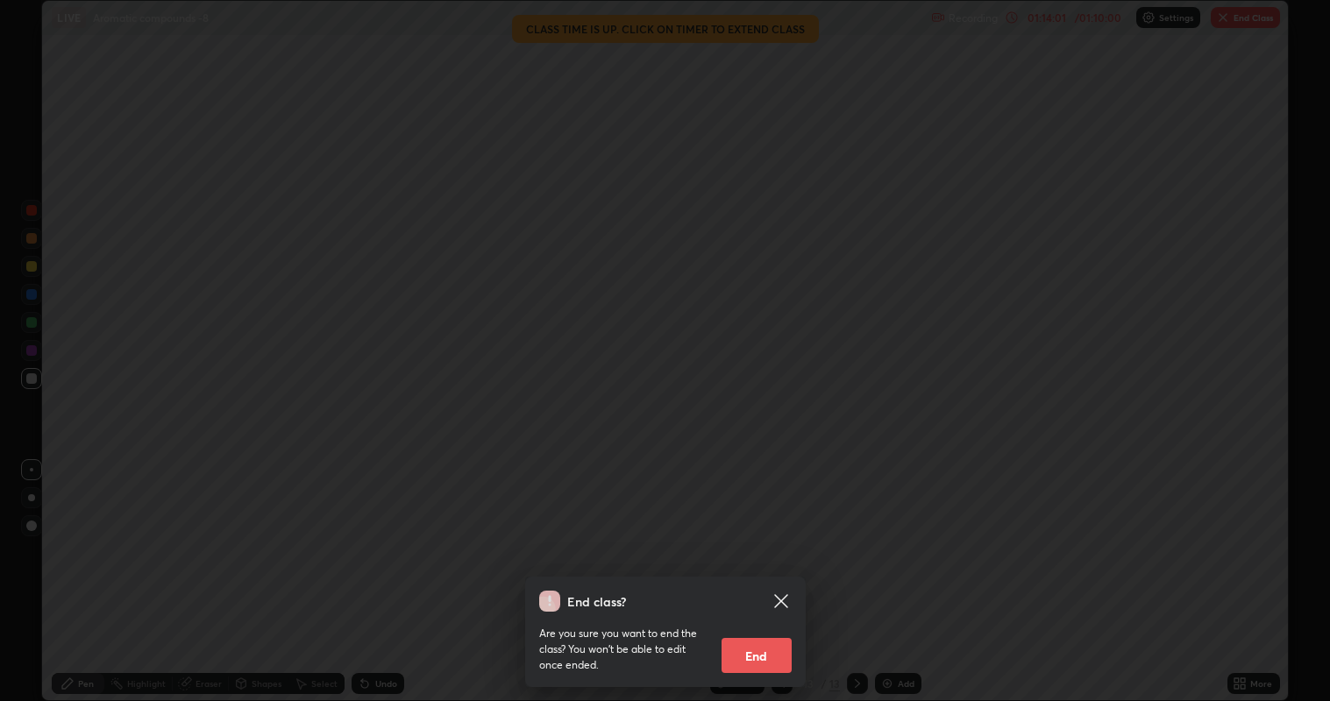
click at [764, 536] on button "End" at bounding box center [756, 655] width 70 height 35
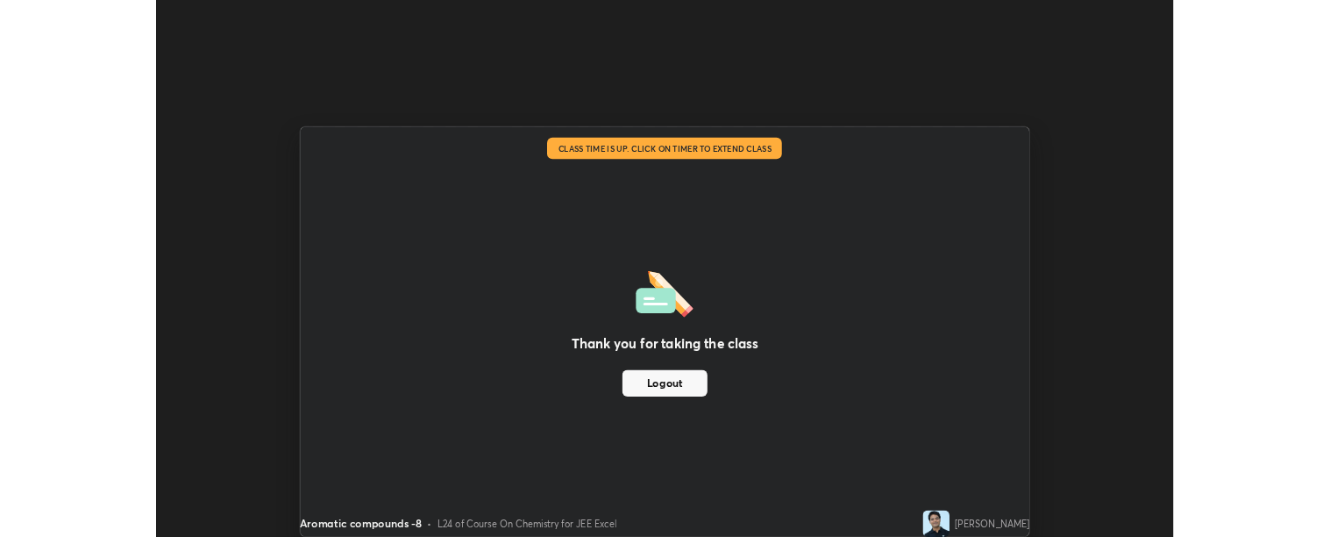
scroll to position [87126, 86333]
